Goal: Task Accomplishment & Management: Manage account settings

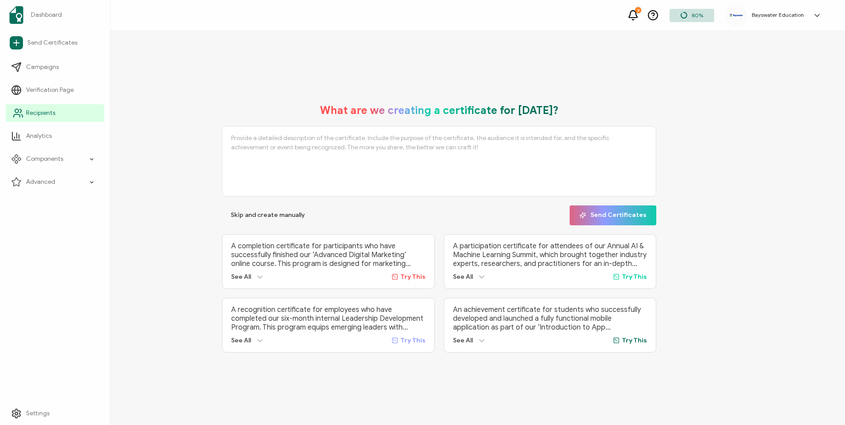
click at [59, 110] on link "Recipients" at bounding box center [55, 113] width 99 height 18
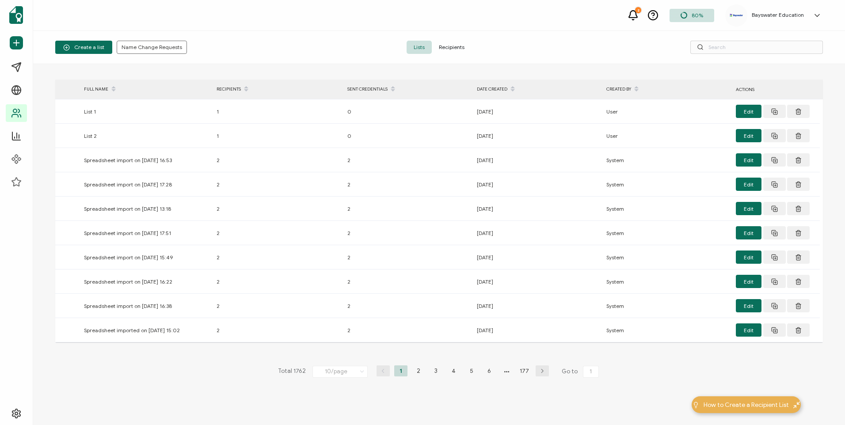
click at [447, 54] on div "Create a list Name Change Requests Lists Recipients" at bounding box center [439, 47] width 812 height 33
click at [448, 53] on span "Recipients" at bounding box center [452, 47] width 40 height 13
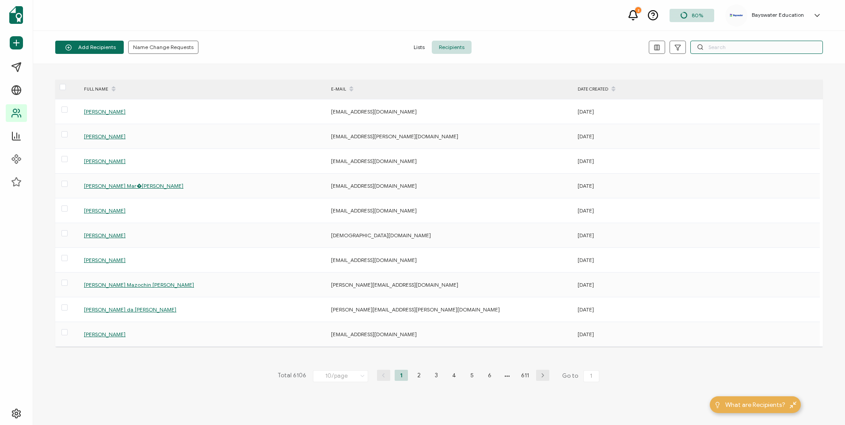
click at [722, 50] on input "text" at bounding box center [756, 47] width 133 height 13
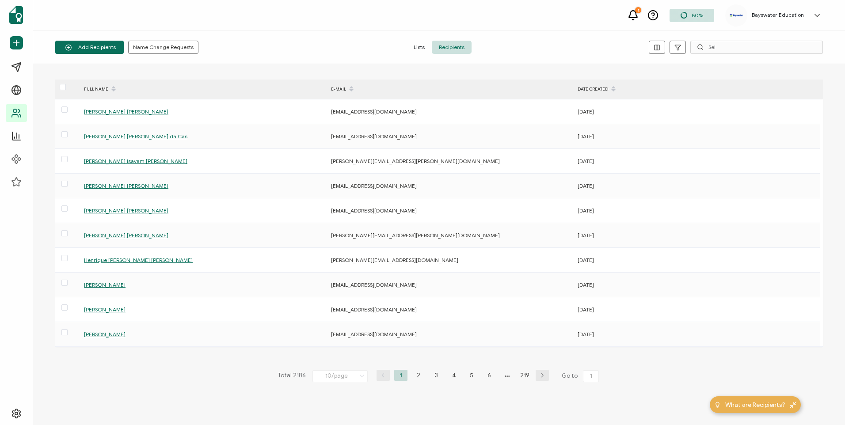
click at [415, 377] on li "2" at bounding box center [418, 375] width 13 height 11
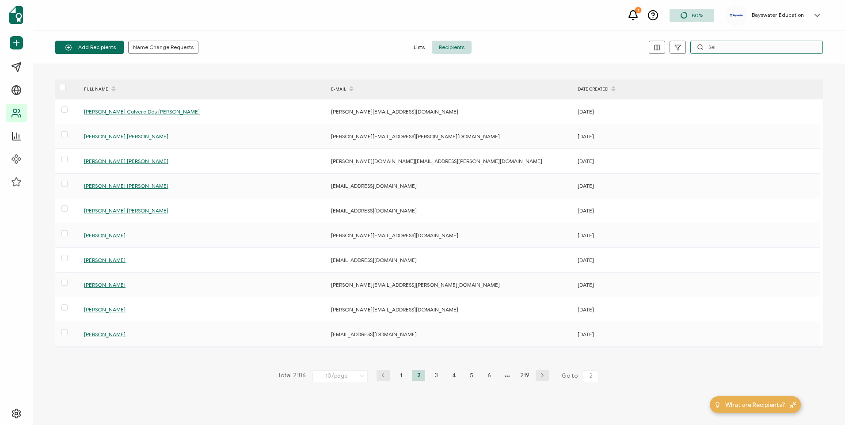
click at [733, 48] on input "Sel" at bounding box center [756, 47] width 133 height 13
type input "Seluh"
